Goal: Transaction & Acquisition: Purchase product/service

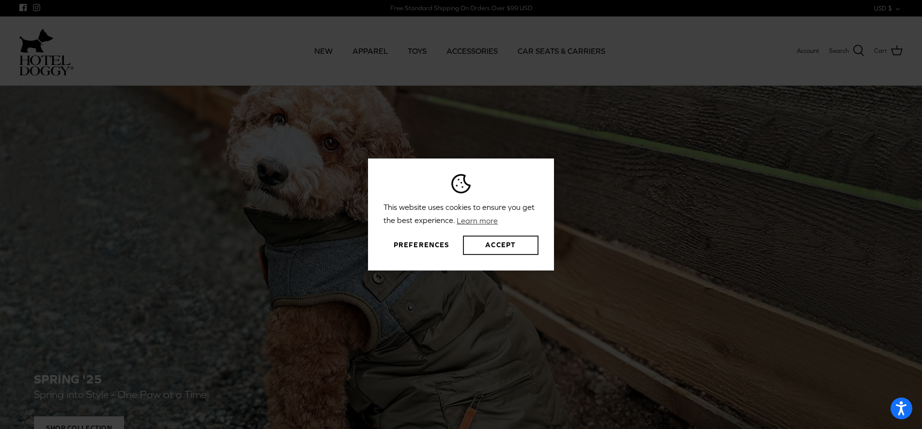
click at [497, 243] on button "Accept" at bounding box center [501, 244] width 76 height 19
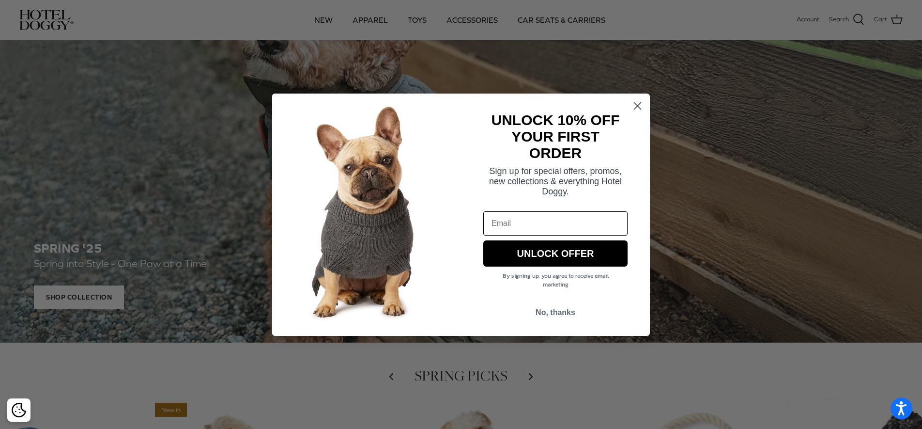
scroll to position [68, 0]
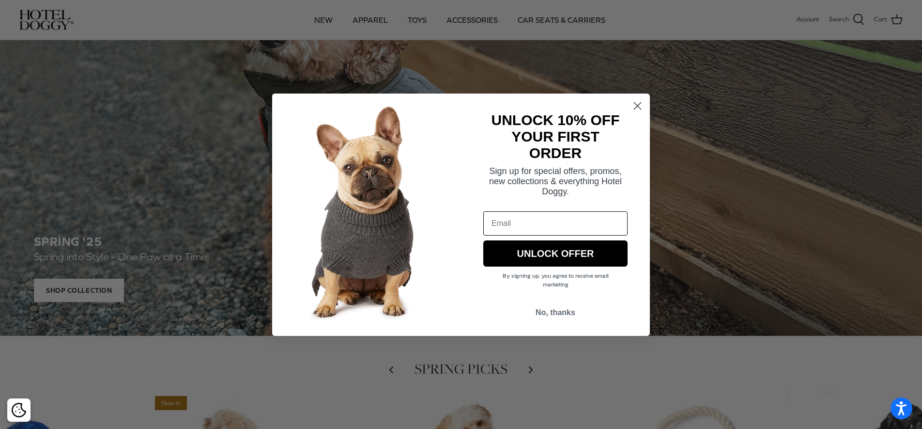
click at [638, 108] on circle "Close dialog" at bounding box center [638, 105] width 16 height 16
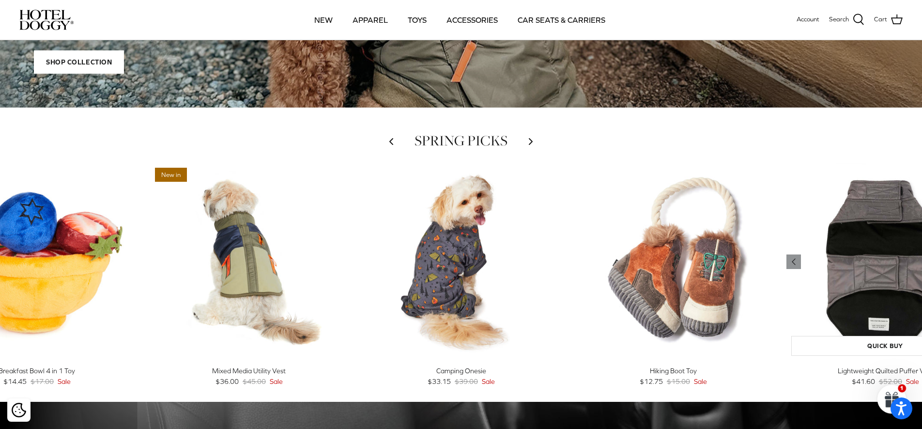
scroll to position [302, 0]
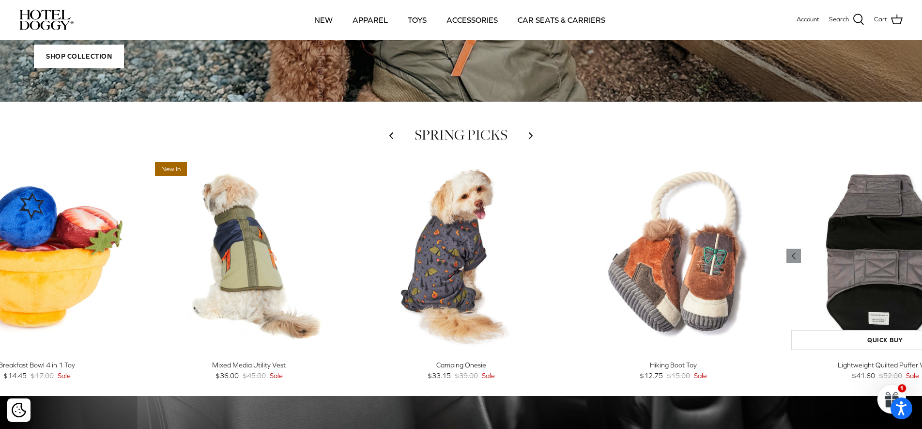
click at [862, 275] on img "Lightweight Quilted Puffer Vest" at bounding box center [886, 256] width 198 height 198
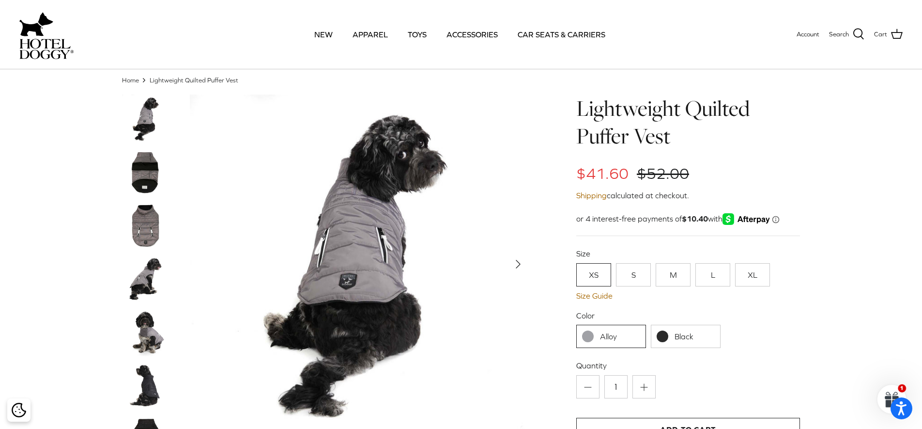
scroll to position [24, 0]
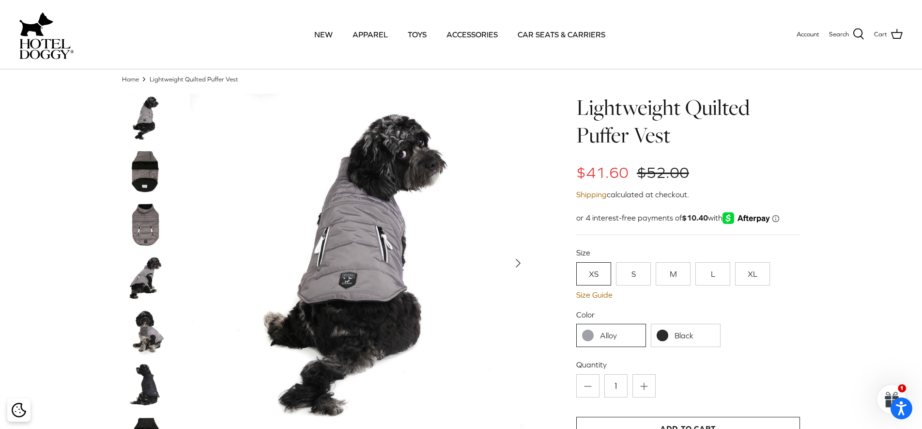
click at [149, 231] on img at bounding box center [146, 224] width 48 height 48
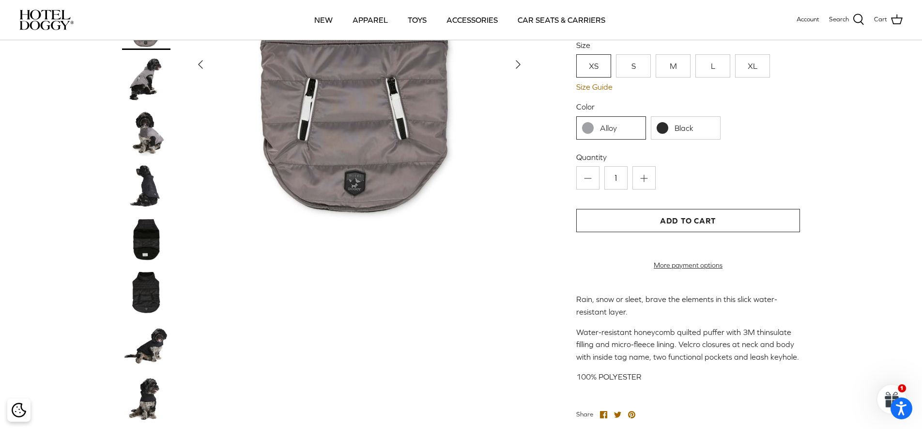
scroll to position [217, 0]
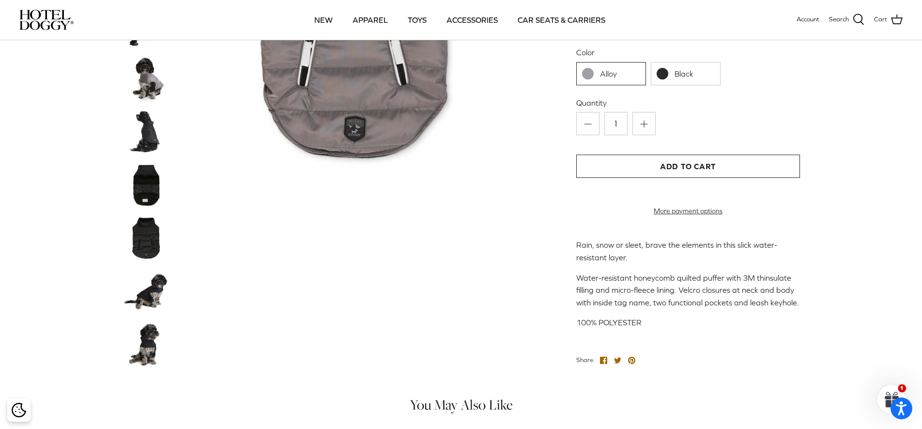
click at [154, 305] on img at bounding box center [146, 290] width 48 height 48
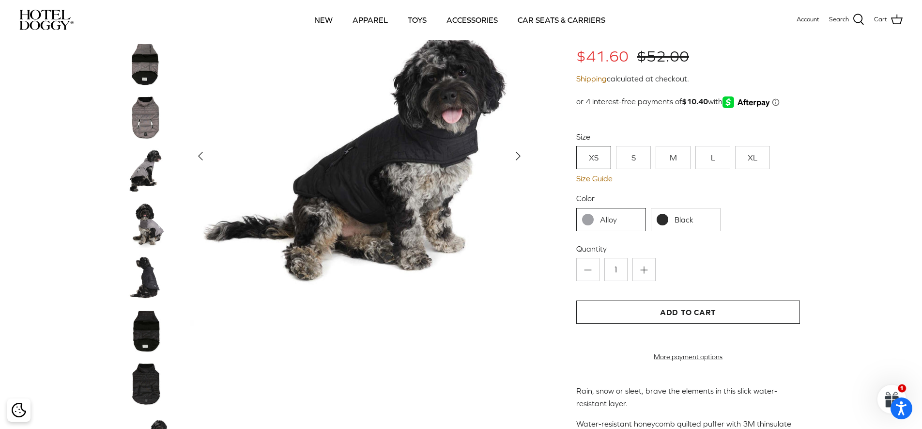
scroll to position [70, 0]
